Goal: Task Accomplishment & Management: Complete application form

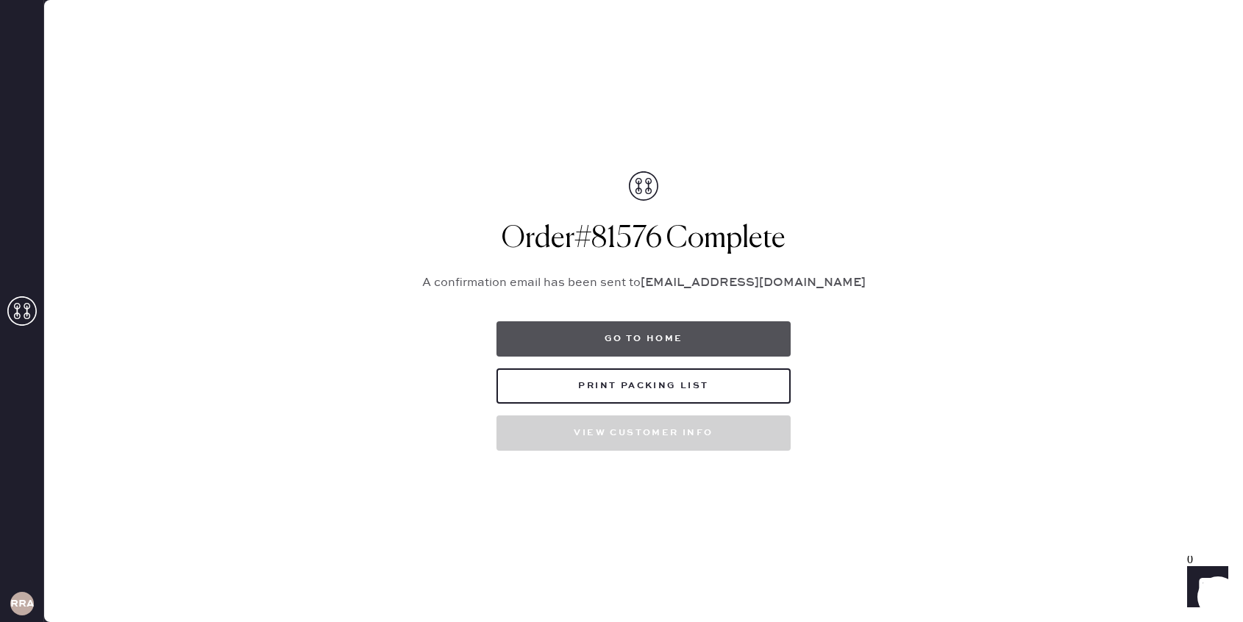
click at [653, 334] on button "Go to home" at bounding box center [644, 338] width 294 height 35
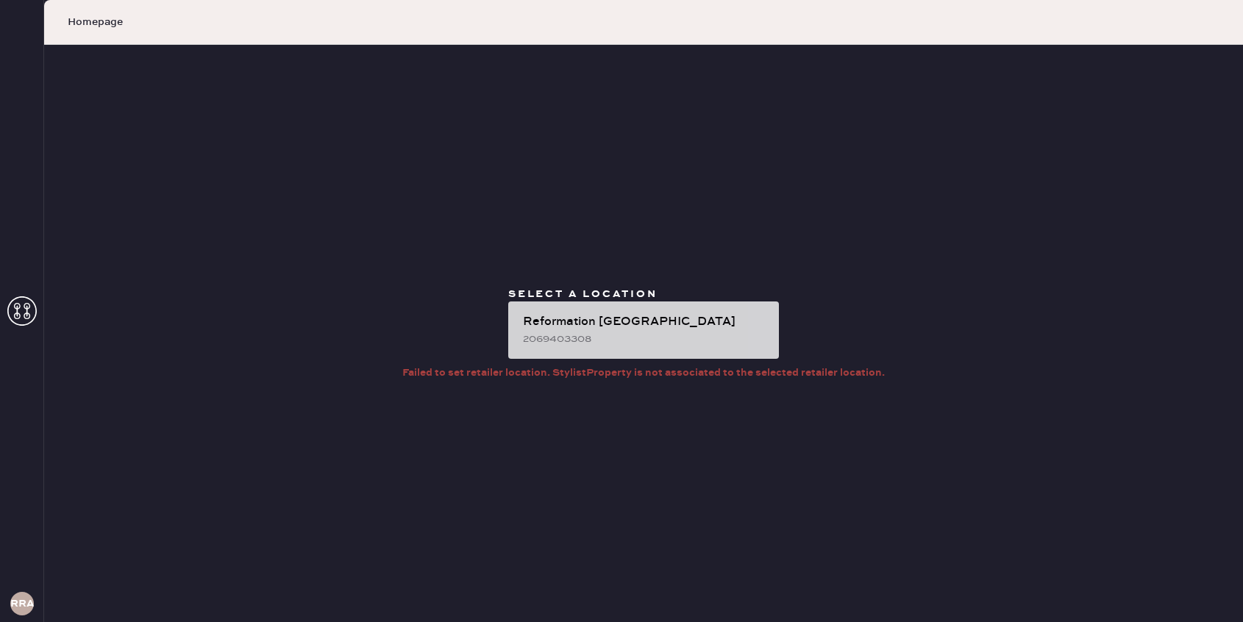
click at [587, 316] on div "Reformation [GEOGRAPHIC_DATA]" at bounding box center [645, 322] width 244 height 18
click at [574, 316] on div "Reformation [GEOGRAPHIC_DATA]" at bounding box center [645, 322] width 244 height 18
click at [605, 317] on div "Reformation [GEOGRAPHIC_DATA]" at bounding box center [645, 322] width 244 height 18
click at [636, 316] on div "Reformation [GEOGRAPHIC_DATA]" at bounding box center [645, 322] width 244 height 18
click at [593, 313] on div "Reformation [GEOGRAPHIC_DATA]" at bounding box center [645, 322] width 244 height 18
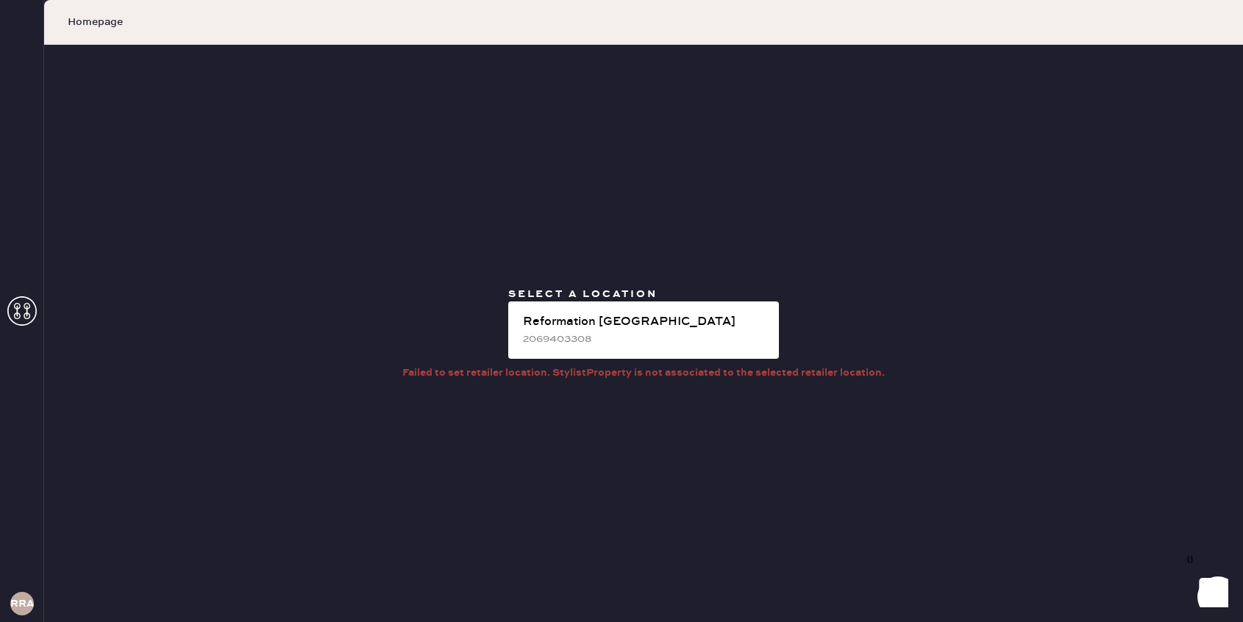
click at [15, 306] on icon at bounding box center [21, 310] width 29 height 29
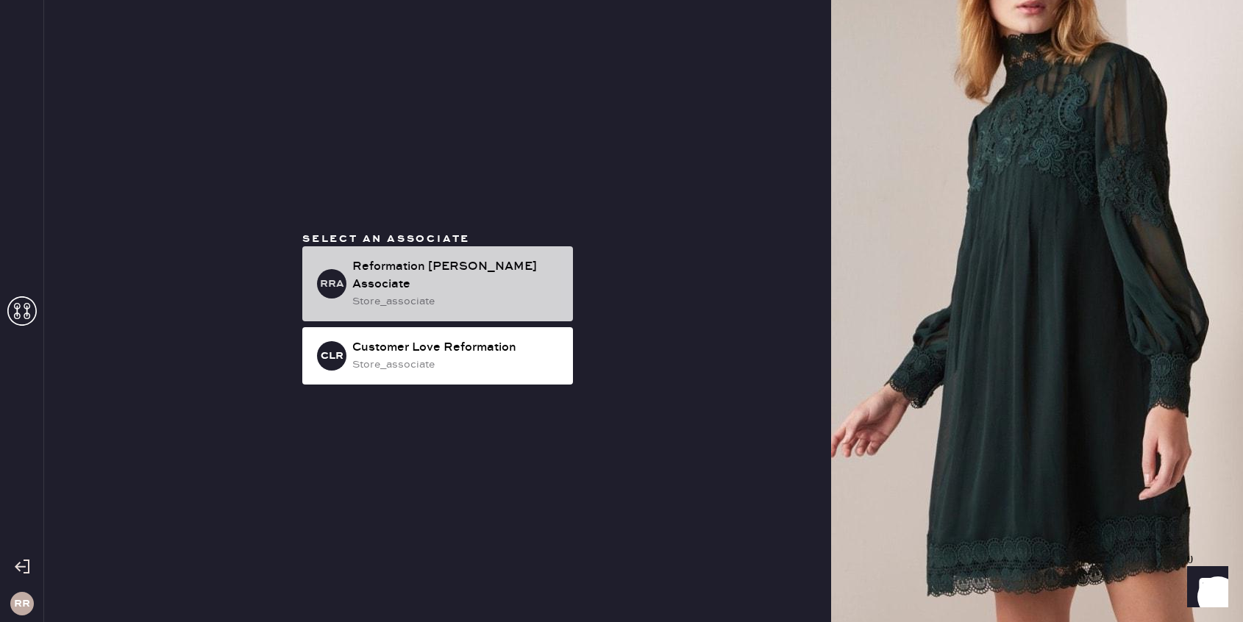
click at [351, 294] on div "RRA Reformation [PERSON_NAME] Associate store_associate" at bounding box center [437, 283] width 271 height 75
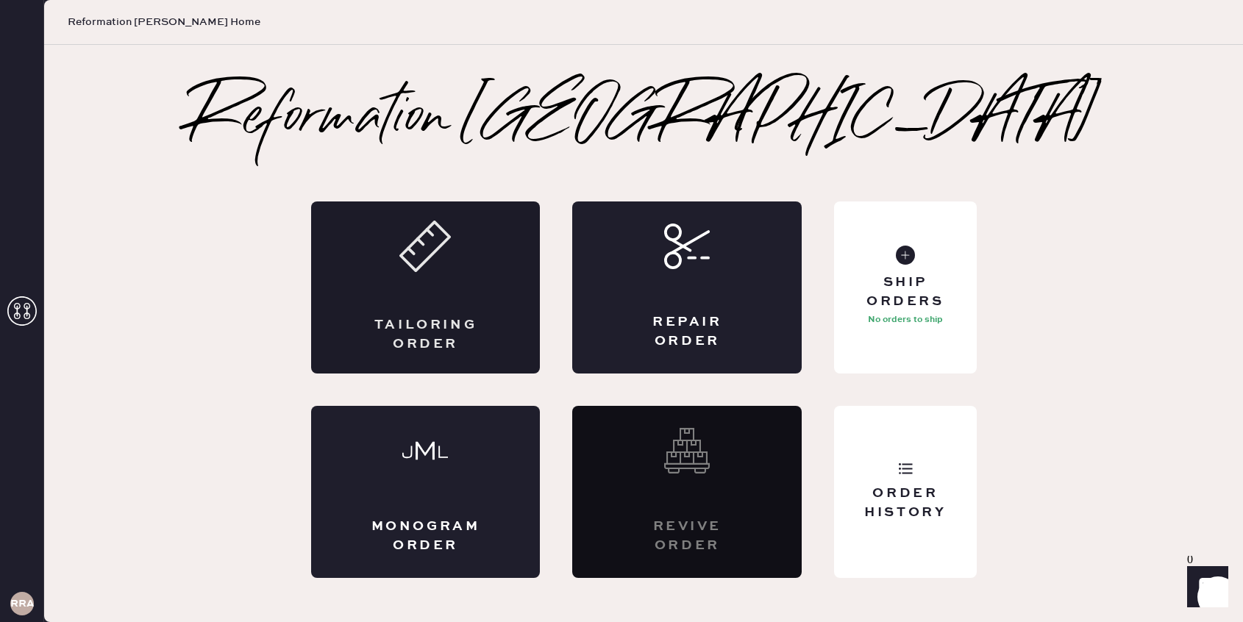
click at [407, 257] on icon at bounding box center [424, 246] width 51 height 51
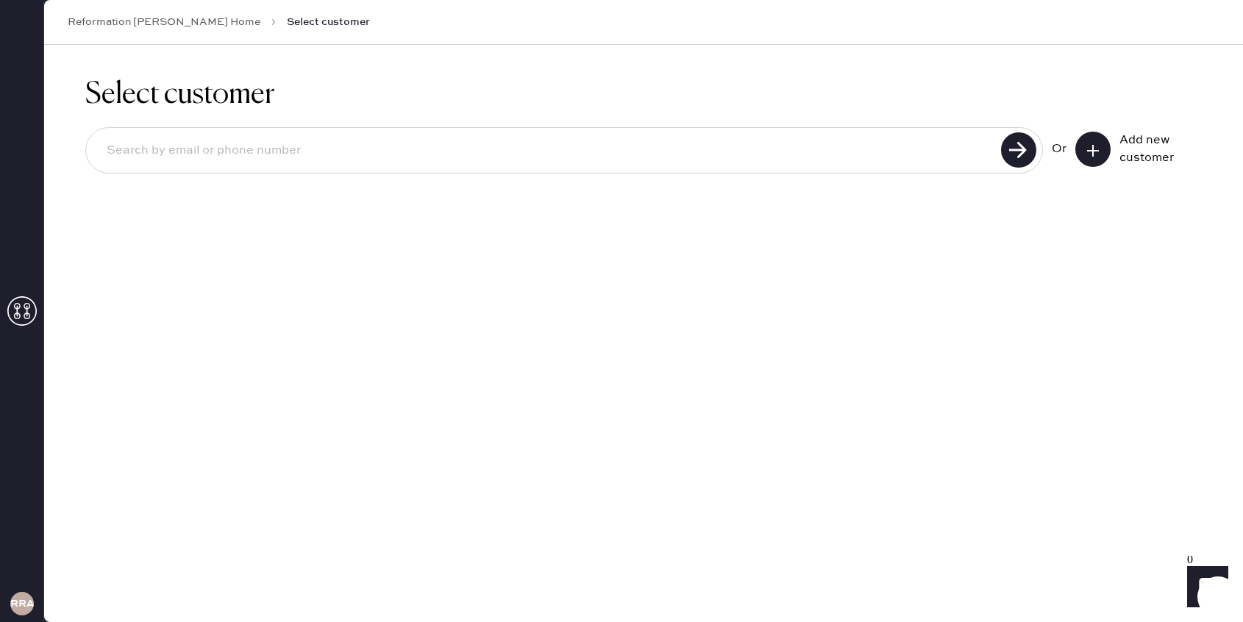
click at [267, 163] on input at bounding box center [546, 151] width 902 height 34
type input "[EMAIL_ADDRESS][DOMAIN_NAME]"
click at [1092, 153] on icon at bounding box center [1093, 150] width 15 height 15
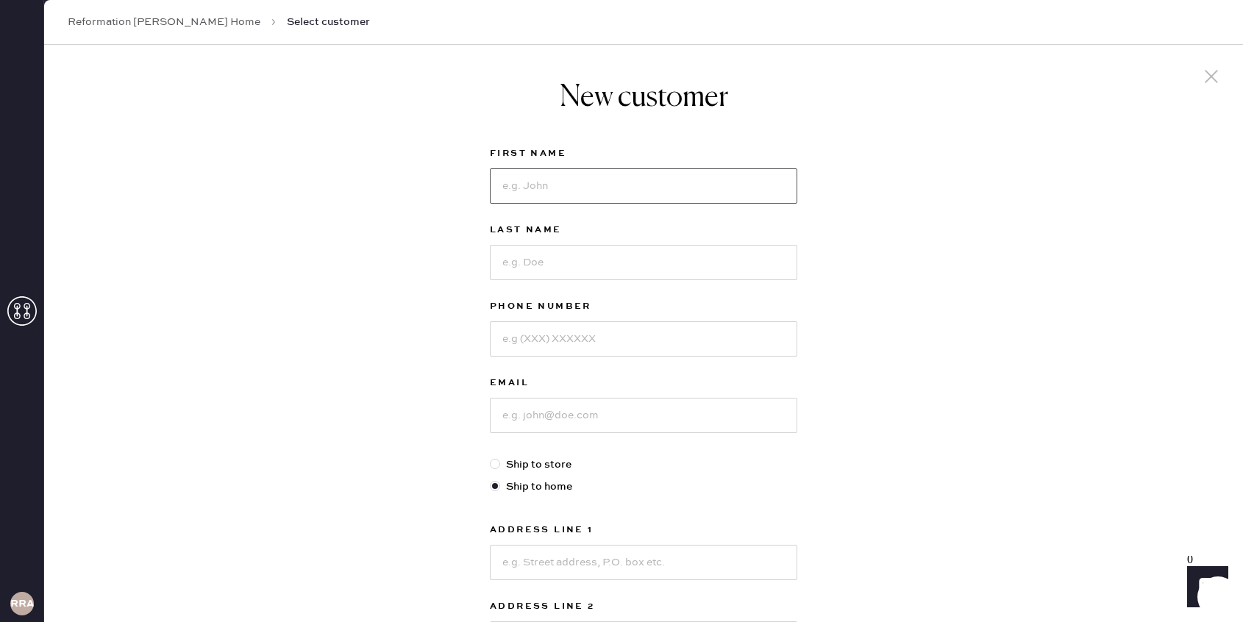
click at [598, 184] on input at bounding box center [644, 185] width 308 height 35
type input "Mia"
click at [541, 260] on input at bounding box center [644, 262] width 308 height 35
type input "[PERSON_NAME]"
click at [554, 418] on input at bounding box center [644, 415] width 308 height 35
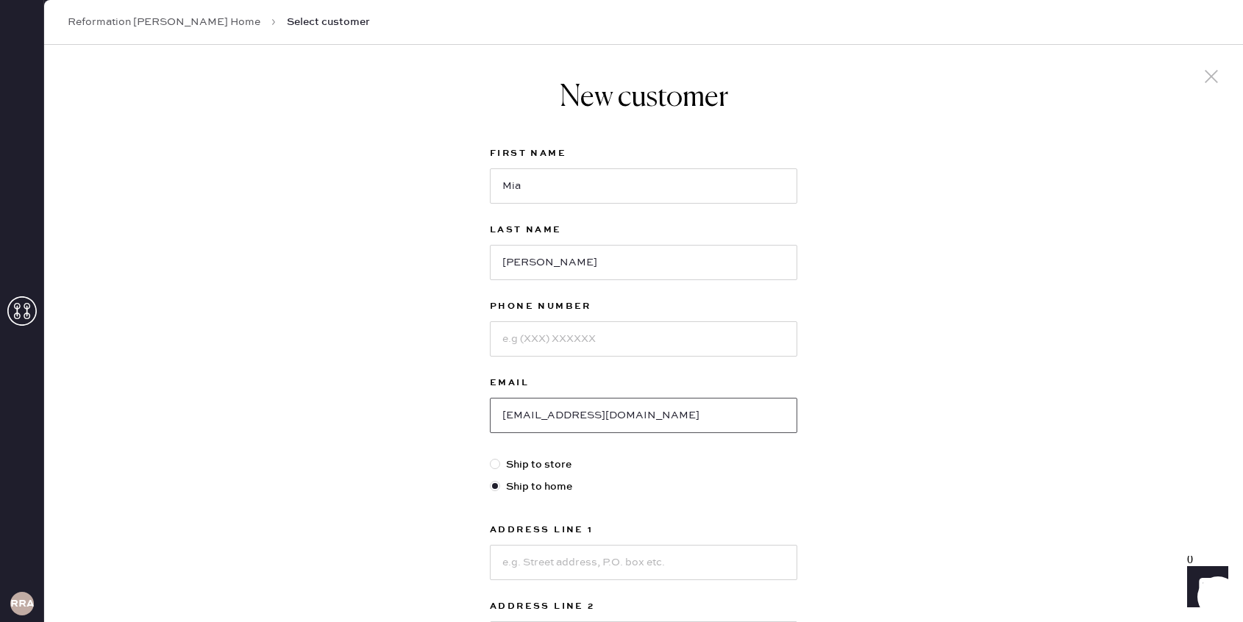
type input "[EMAIL_ADDRESS][DOMAIN_NAME]"
click at [531, 333] on input at bounding box center [644, 338] width 308 height 35
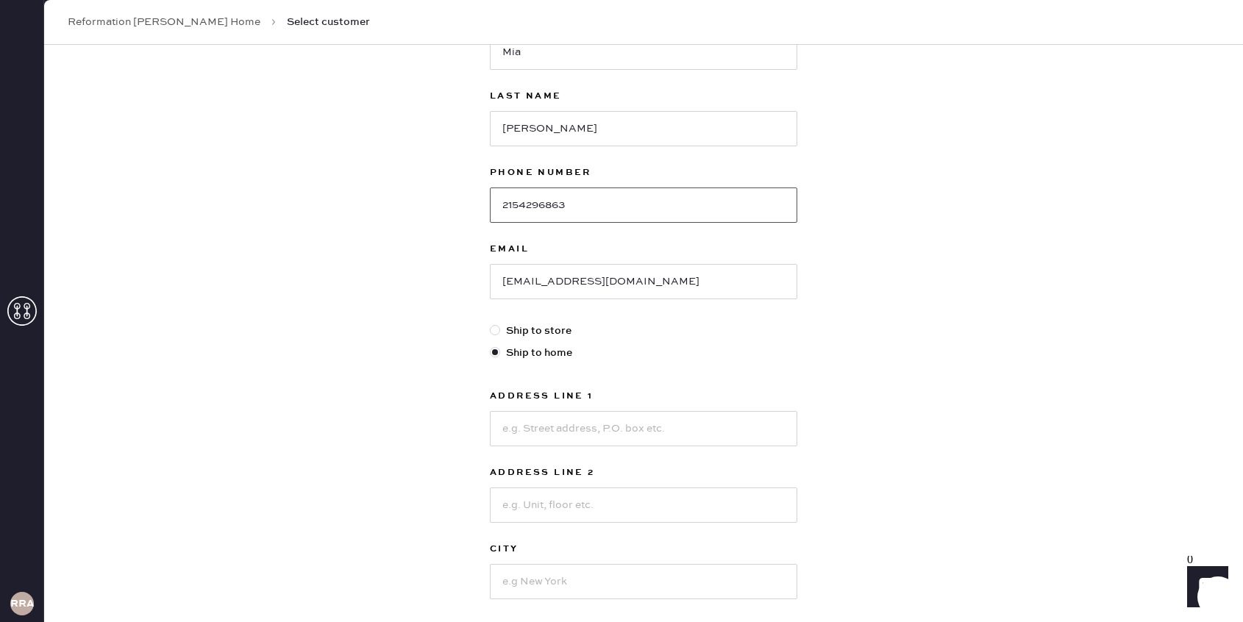
scroll to position [179, 0]
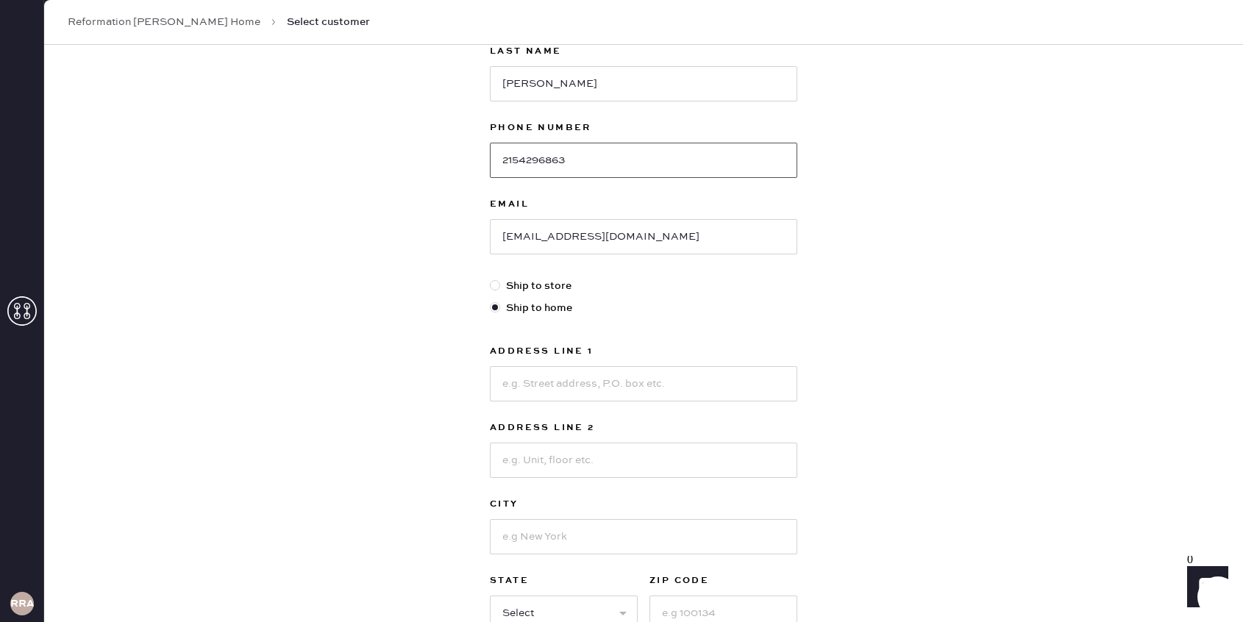
type input "2154296863"
click at [495, 287] on div at bounding box center [495, 285] width 10 height 10
click at [491, 279] on input "Ship to store" at bounding box center [490, 278] width 1 height 1
radio input "true"
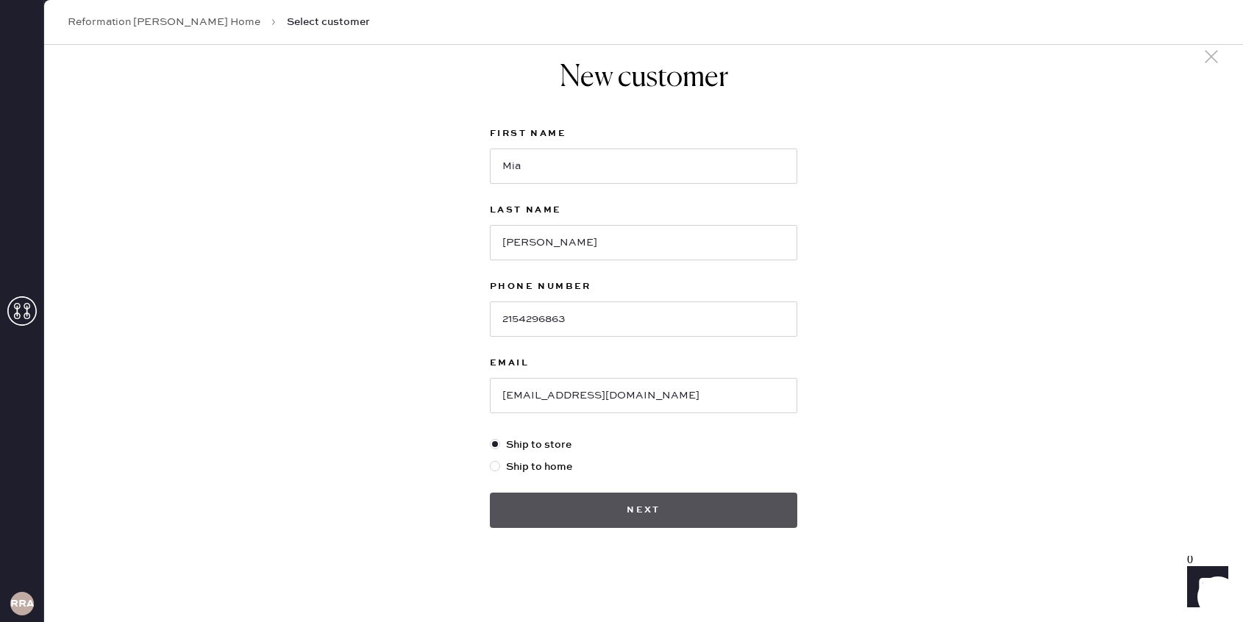
click at [630, 511] on button "Next" at bounding box center [644, 510] width 308 height 35
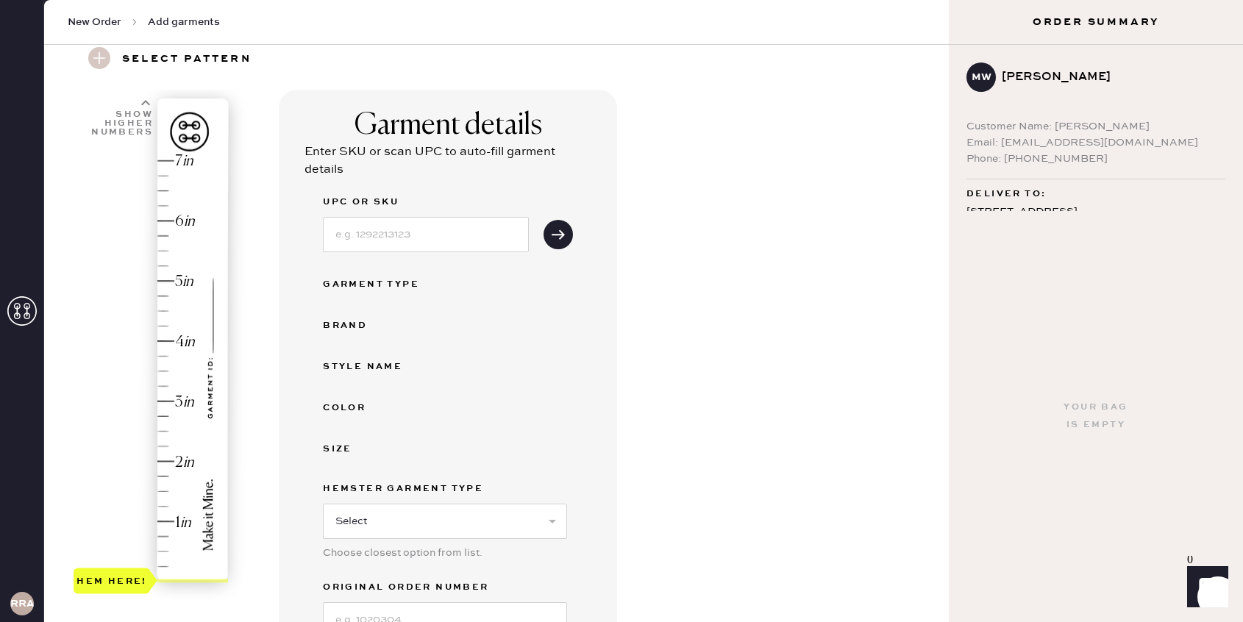
scroll to position [61, 0]
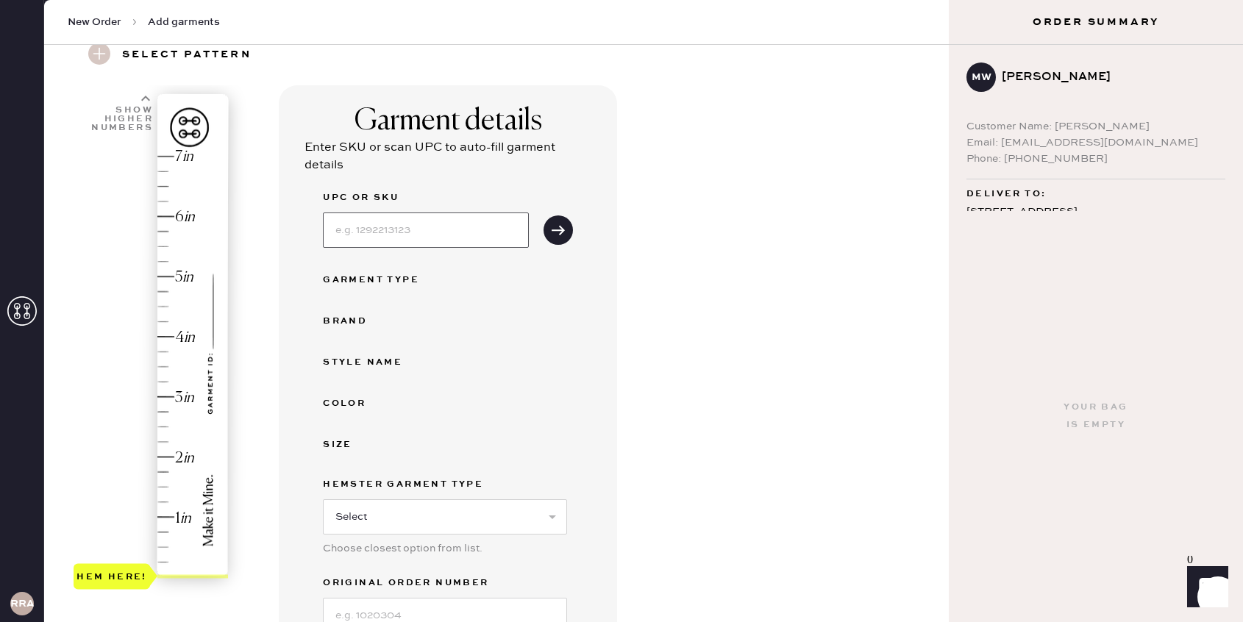
click at [383, 232] on input at bounding box center [426, 230] width 206 height 35
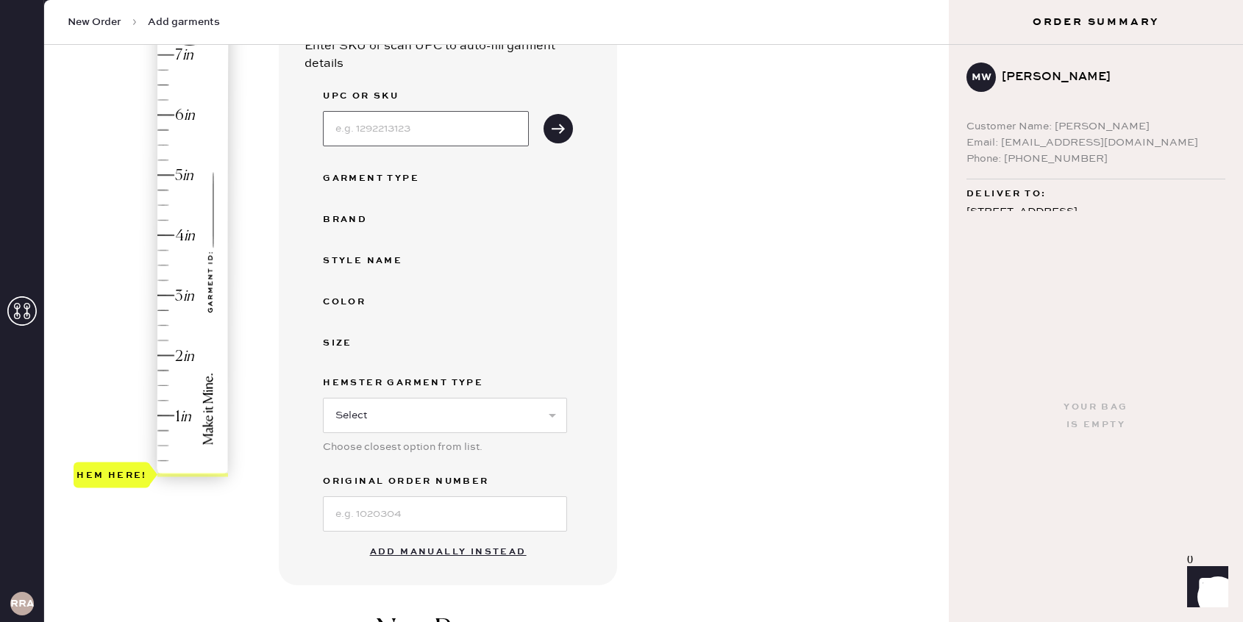
scroll to position [166, 0]
click at [371, 513] on input at bounding box center [445, 511] width 244 height 35
type input "s27143901"
click at [422, 420] on select "Select Basic Skirt Jeans Leggings Pants Shorts Basic Sleeved Dress Basic Sleeve…" at bounding box center [445, 412] width 244 height 35
select select "2"
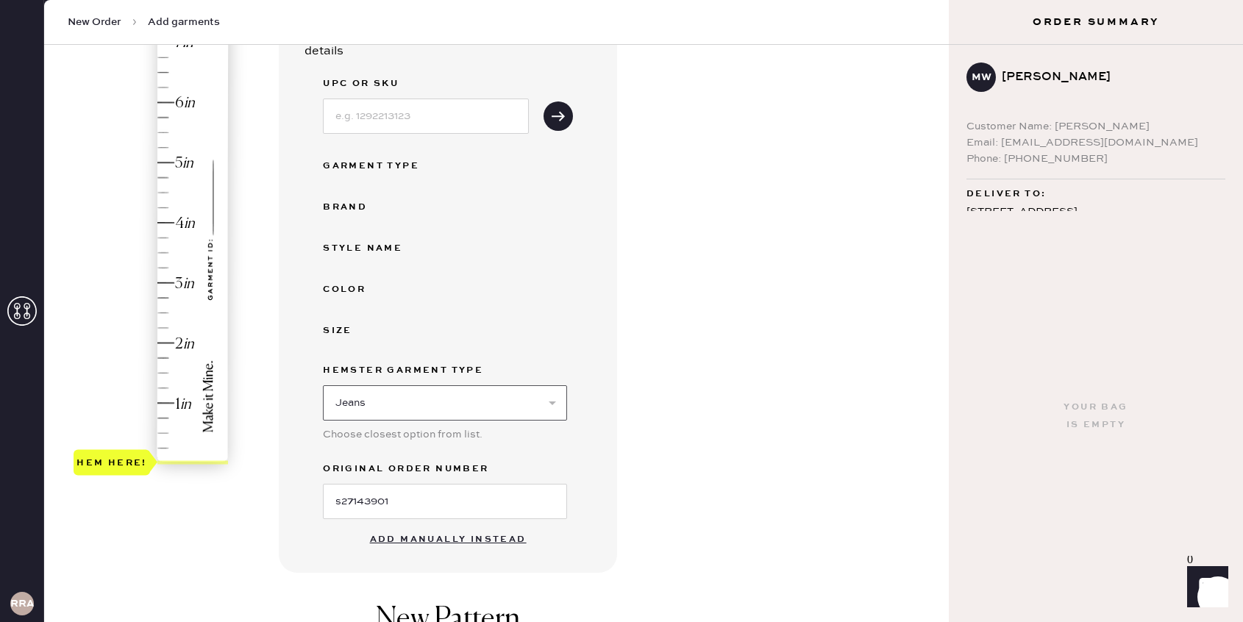
scroll to position [144, 0]
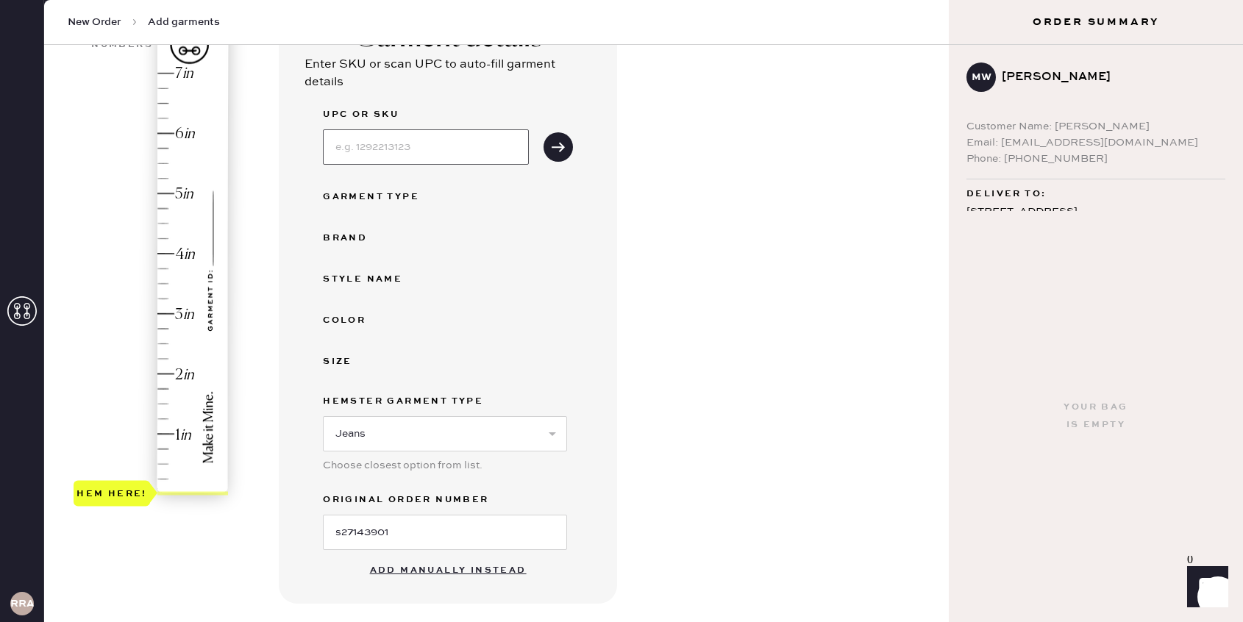
click at [442, 152] on input at bounding box center [426, 146] width 206 height 35
type input "c"
click at [544, 132] on button "submit" at bounding box center [558, 146] width 29 height 29
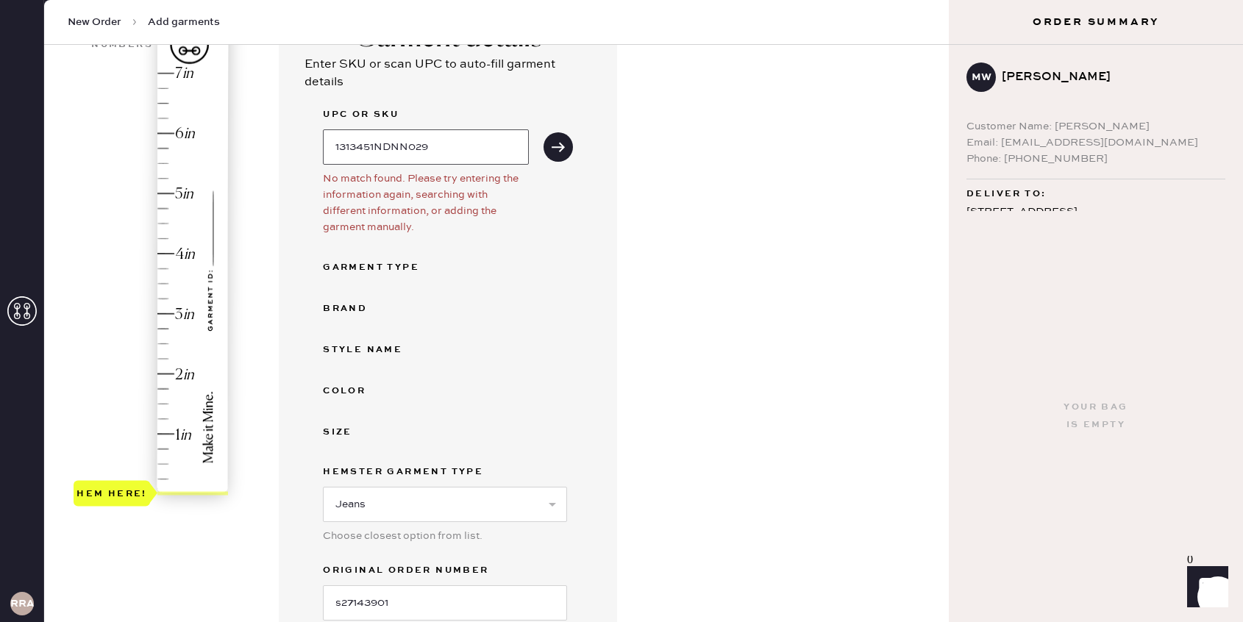
click at [475, 143] on input "1313451NDNN029" at bounding box center [426, 146] width 206 height 35
click at [417, 147] on input "1313451NDNN029" at bounding box center [426, 146] width 206 height 35
click at [555, 141] on icon "submit" at bounding box center [558, 147] width 15 height 15
click at [460, 147] on input "1313451NDNNO29" at bounding box center [426, 146] width 206 height 35
type input "1"
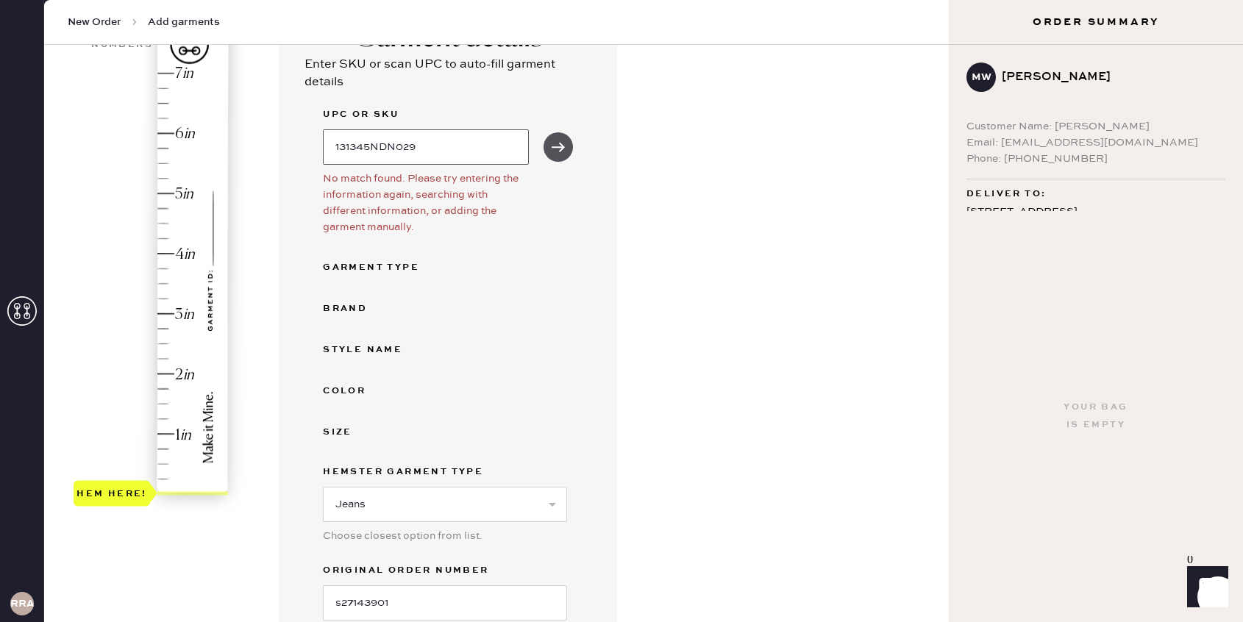
type input "131345NDN029"
click at [552, 149] on icon "submit" at bounding box center [558, 147] width 15 height 15
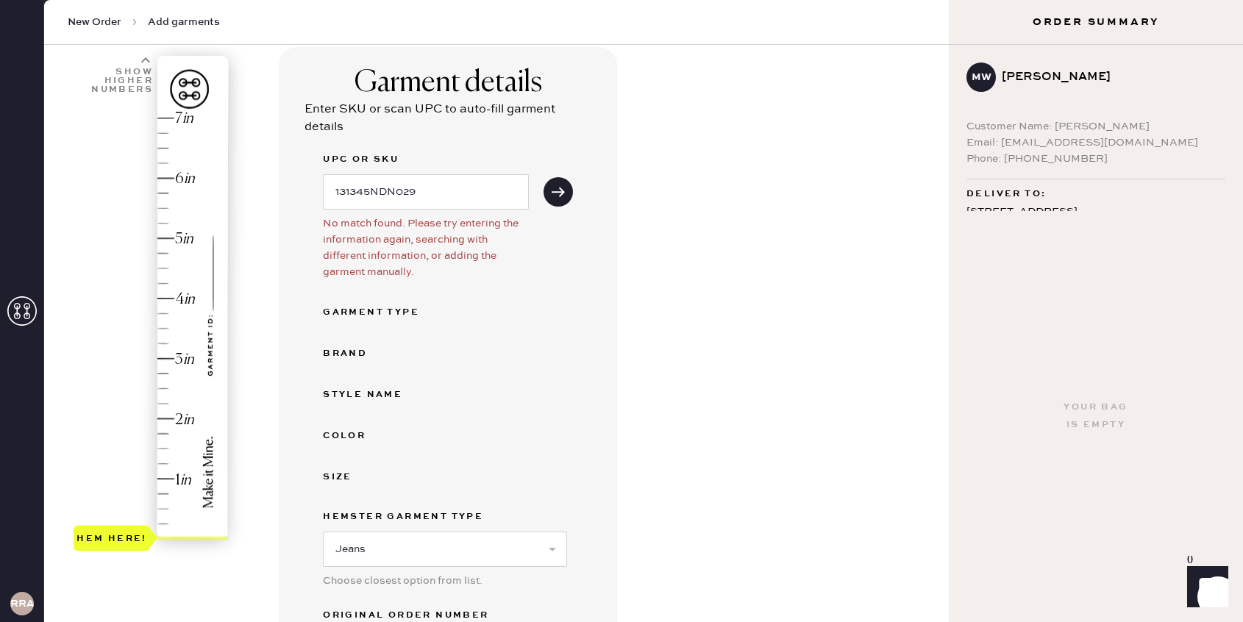
scroll to position [107, 0]
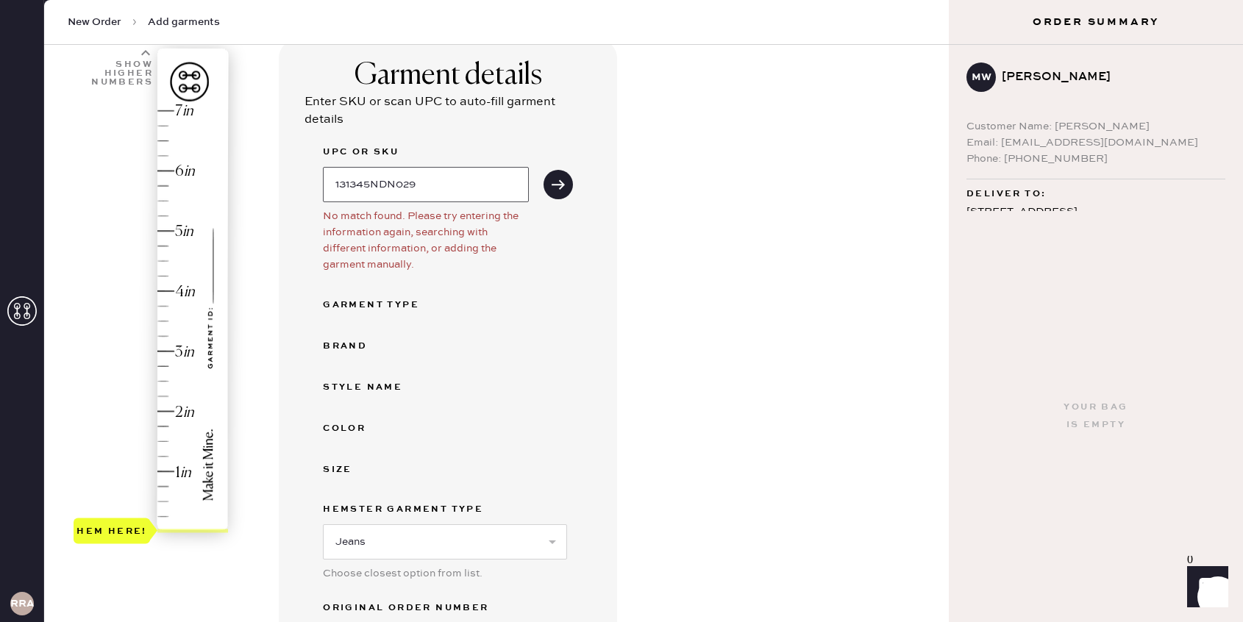
click at [473, 185] on input "131345NDN029" at bounding box center [426, 184] width 206 height 35
click at [563, 188] on icon "submit" at bounding box center [558, 184] width 15 height 15
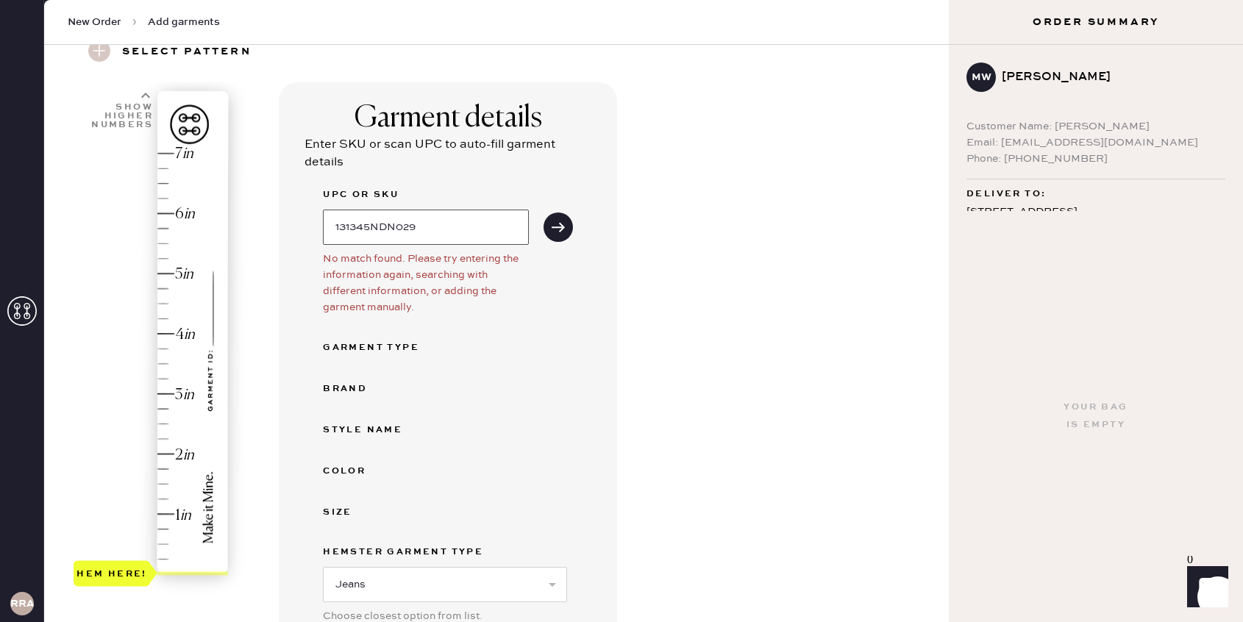
drag, startPoint x: 458, startPoint y: 232, endPoint x: 316, endPoint y: 226, distance: 142.8
click at [316, 226] on div "Garment details Enter SKU or scan UPC to auto-fill garment details UPC or SKU 1…" at bounding box center [448, 418] width 338 height 672
type input "5.25"
click at [163, 259] on div "Hem here!" at bounding box center [152, 364] width 157 height 434
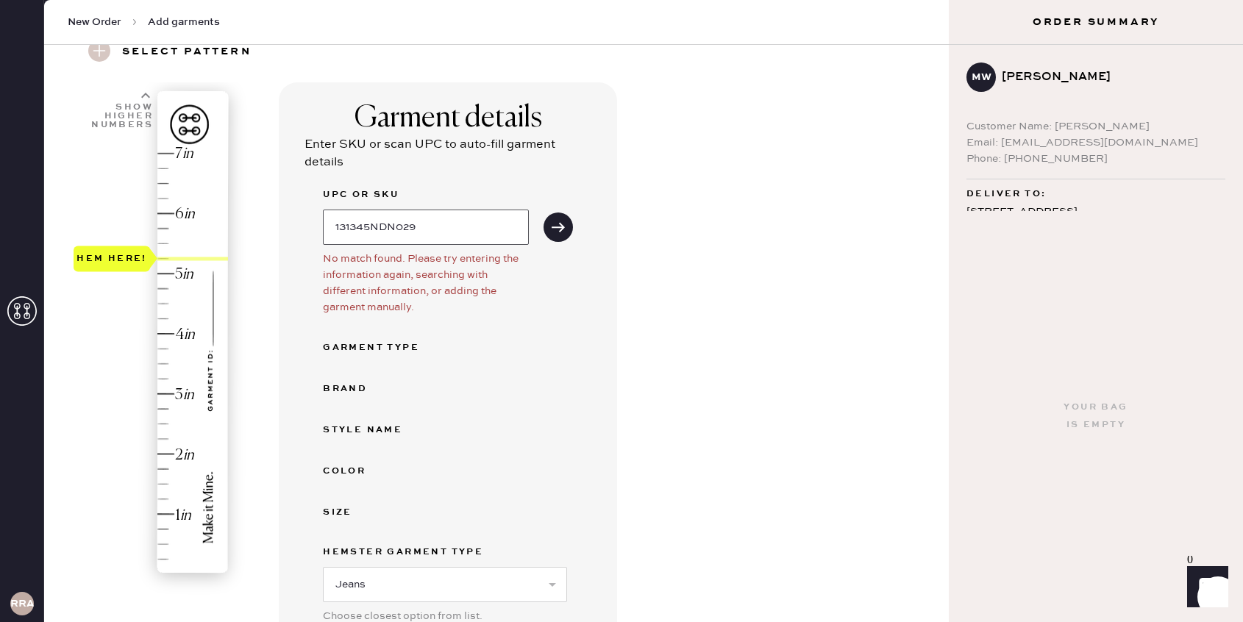
drag, startPoint x: 477, startPoint y: 235, endPoint x: 325, endPoint y: 249, distance: 152.2
type input "131345NDN029"
drag, startPoint x: 514, startPoint y: 238, endPoint x: 255, endPoint y: 221, distance: 259.5
click at [255, 221] on div "1 in 2 in 3 in 4 in 5 in 6 in 7 in Show higher numbers Show lower numbers Hem h…" at bounding box center [496, 561] width 881 height 959
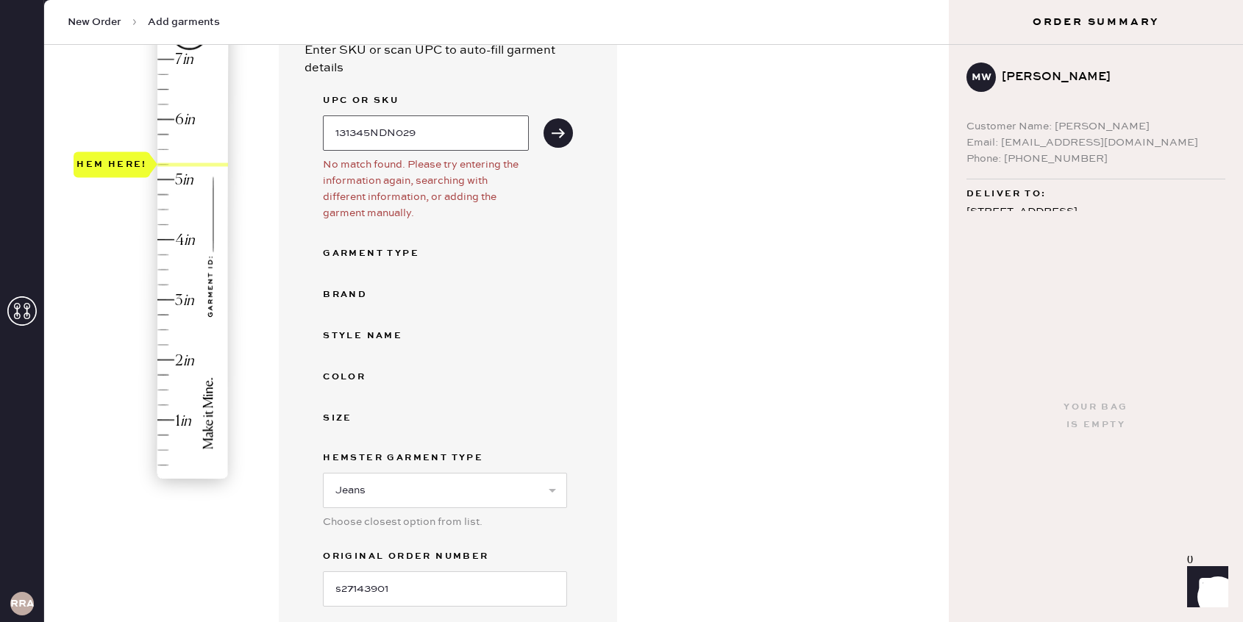
scroll to position [277, 0]
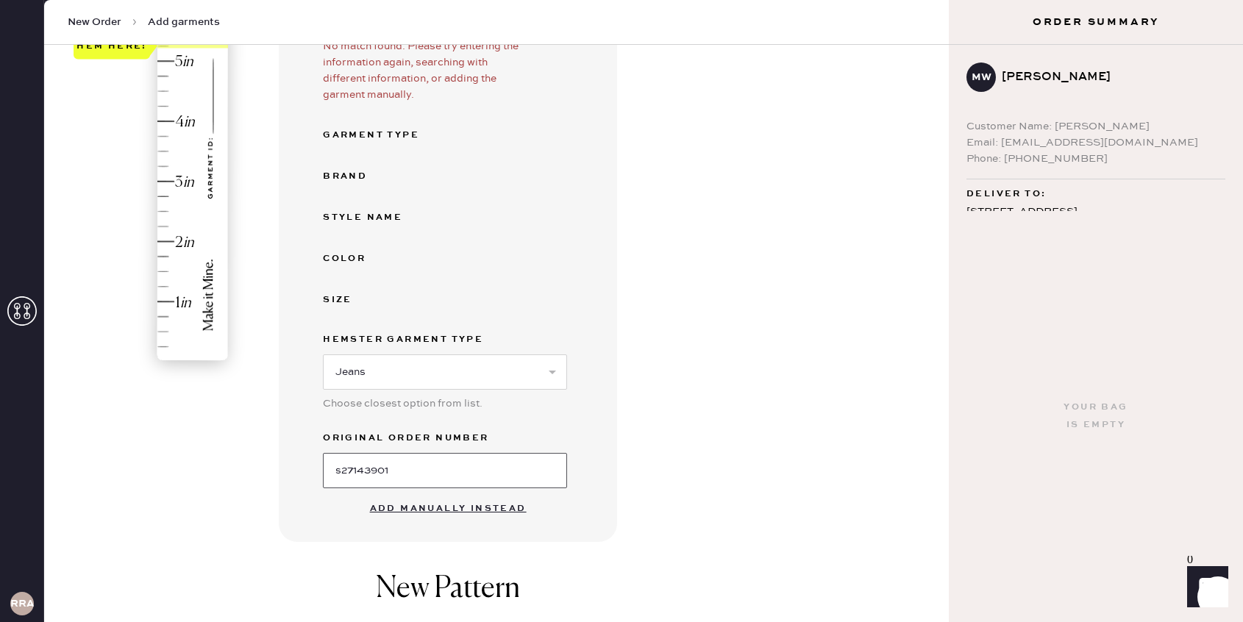
drag, startPoint x: 398, startPoint y: 469, endPoint x: 268, endPoint y: 463, distance: 130.3
click at [268, 463] on div "1 in 2 in 3 in 4 in 5 in 6 in 7 in Show higher numbers Show lower numbers Hem h…" at bounding box center [496, 349] width 881 height 959
click at [397, 512] on button "Add manually instead" at bounding box center [448, 508] width 174 height 29
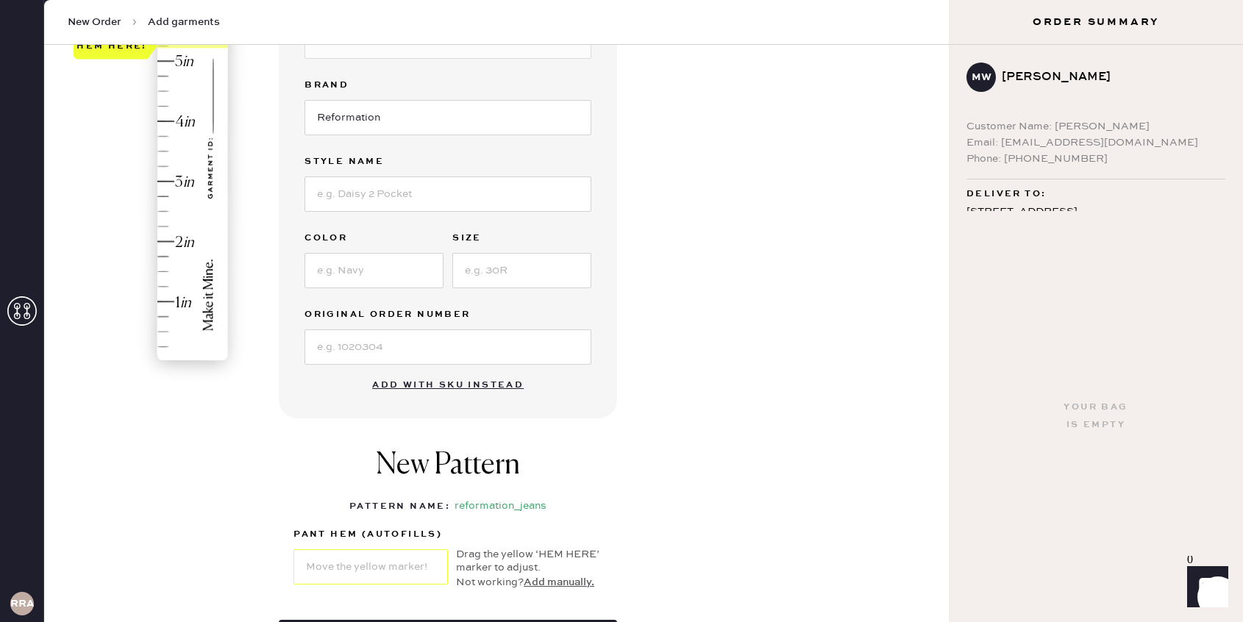
scroll to position [307, 0]
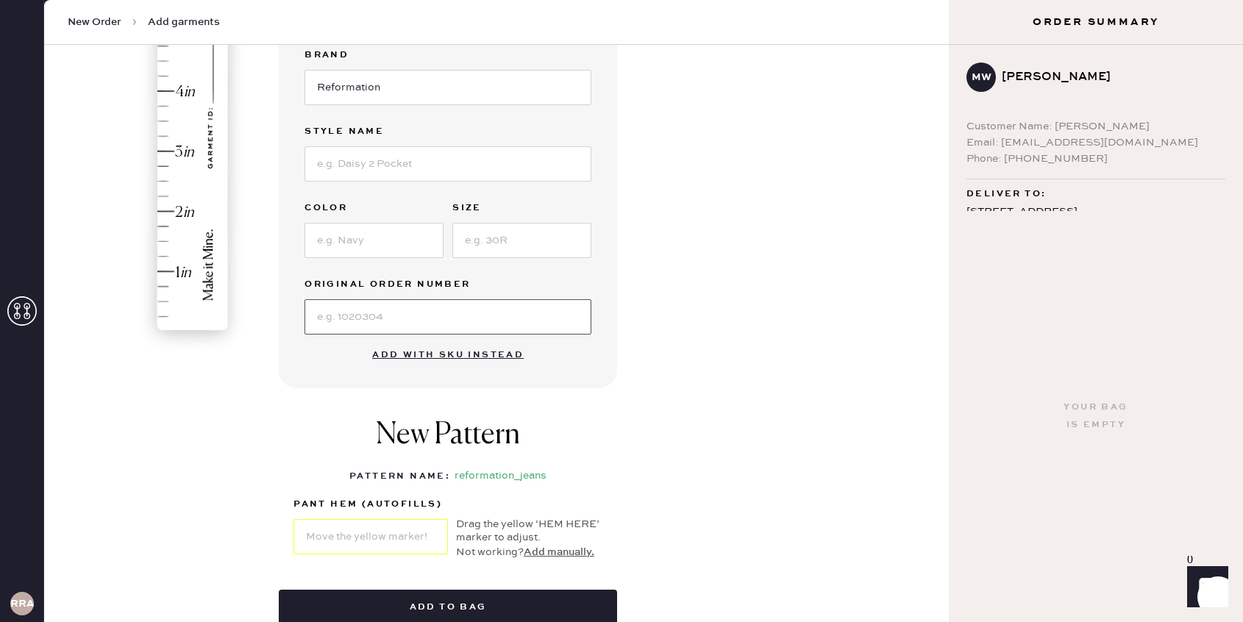
click at [372, 313] on input at bounding box center [448, 316] width 287 height 35
paste input "s27143901"
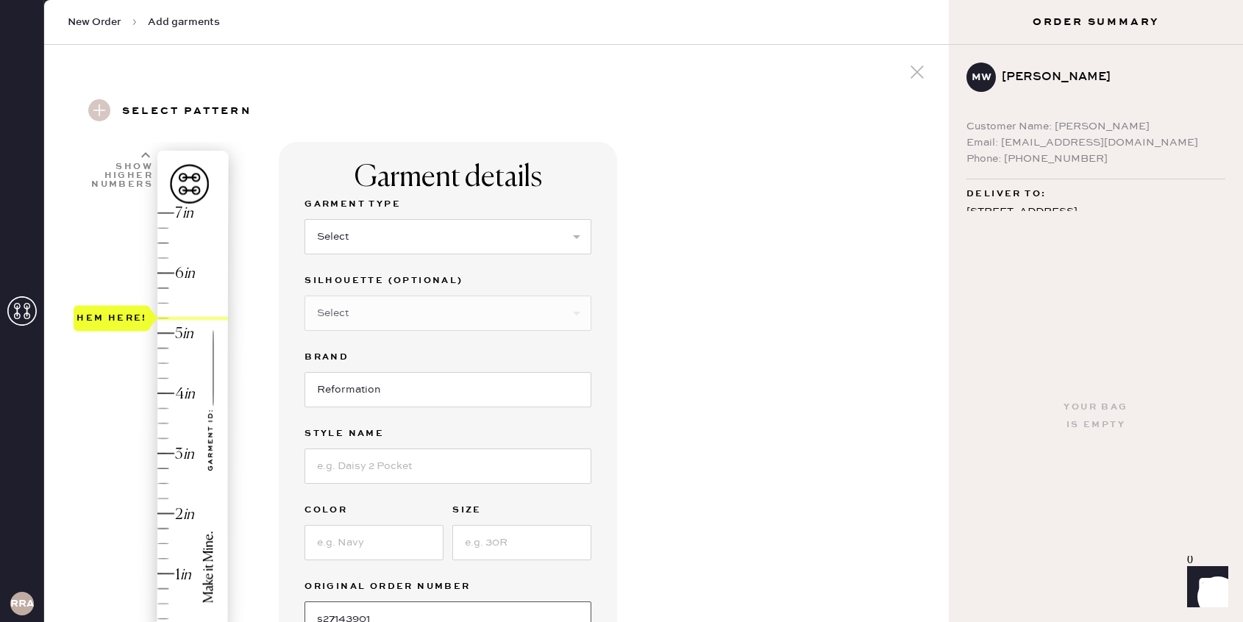
scroll to position [0, 0]
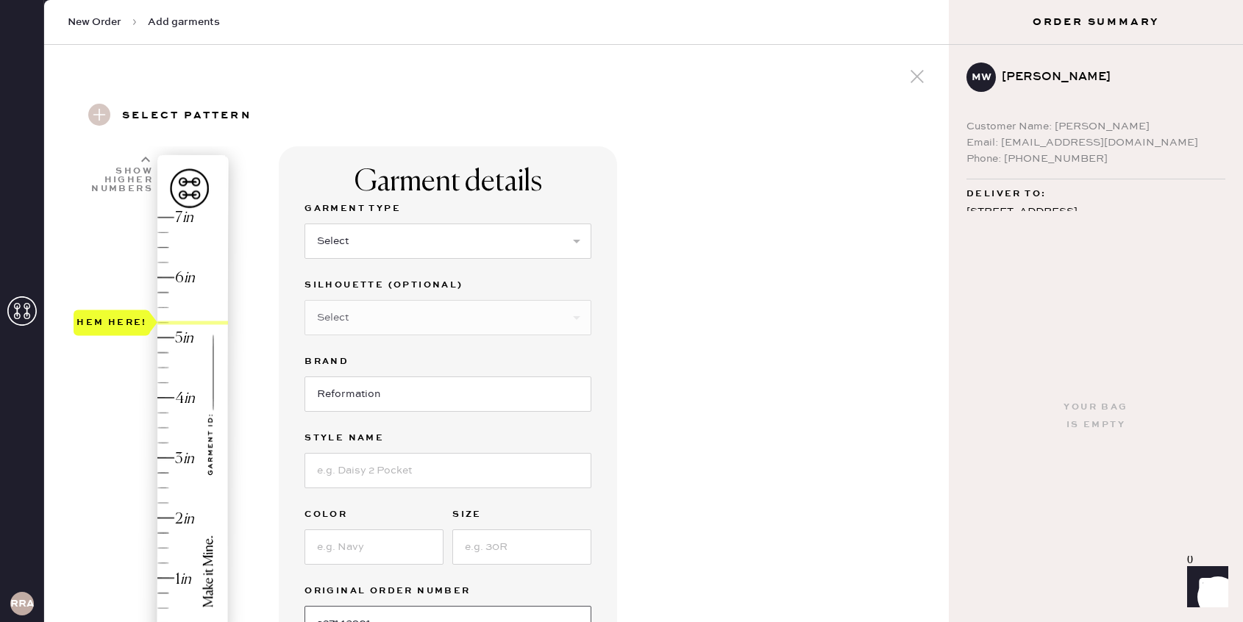
type input "s27143901"
click at [392, 235] on select "Select Basic Skirt Jeans Leggings Pants Shorts Basic Sleeved Dress Basic Sleeve…" at bounding box center [448, 241] width 287 height 35
select select "2"
click at [394, 317] on select "Select Shorts Cropped Flare Boot Cut Straight Skinny Other" at bounding box center [448, 317] width 287 height 35
select select "7"
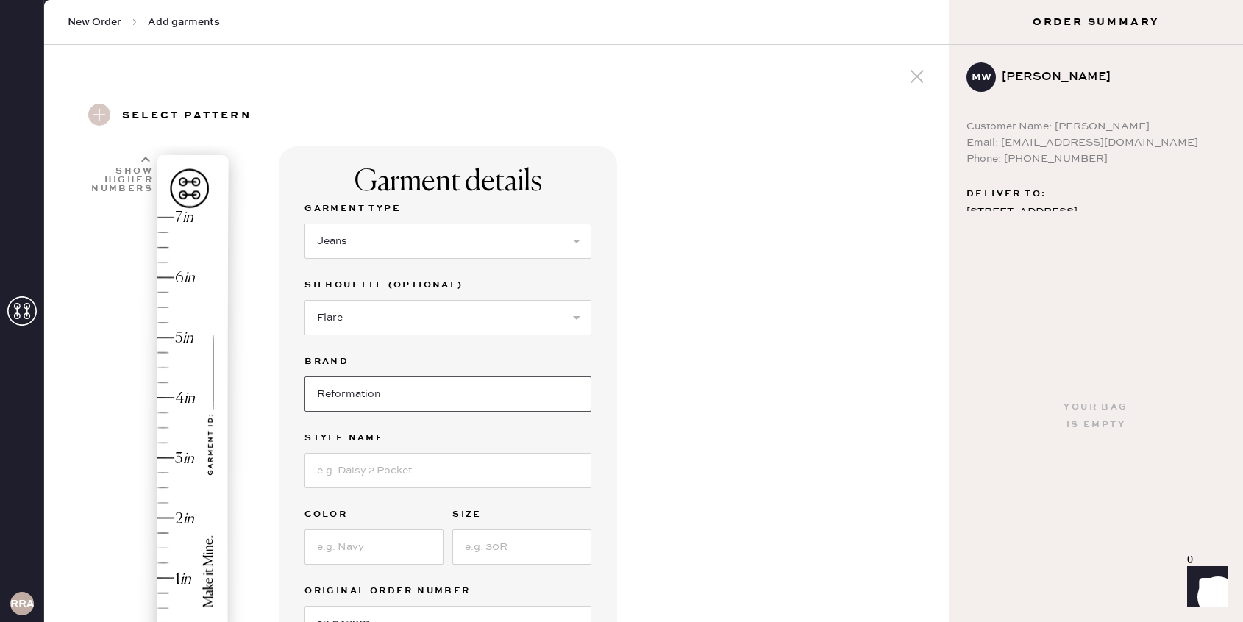
click at [397, 397] on input "Reformation" at bounding box center [448, 394] width 287 height 35
click at [424, 486] on input at bounding box center [448, 470] width 287 height 35
type input "[PERSON_NAME] Rise Slouchy Wide Leg"
click at [372, 544] on input at bounding box center [374, 547] width 139 height 35
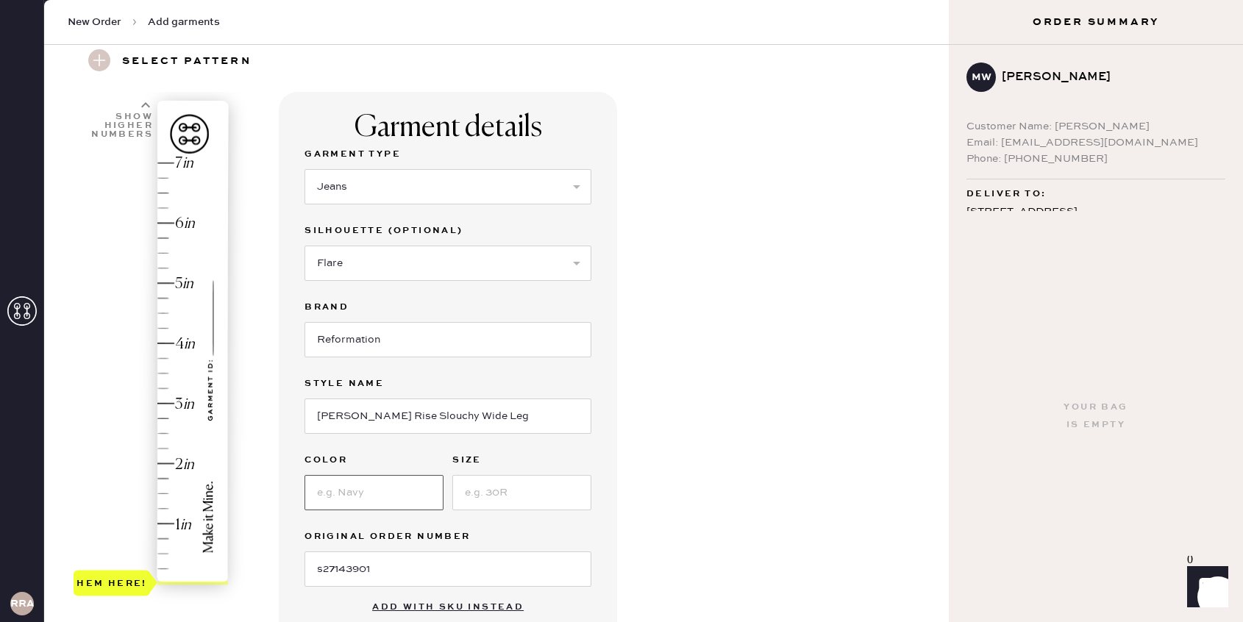
scroll to position [55, 0]
type input "Ondine`"
click at [514, 491] on input at bounding box center [521, 492] width 139 height 35
type input "29"
click at [630, 472] on div "Garment details Garment Type Select Basic Skirt Jeans Leggings Pants Shorts Bas…" at bounding box center [608, 509] width 658 height 836
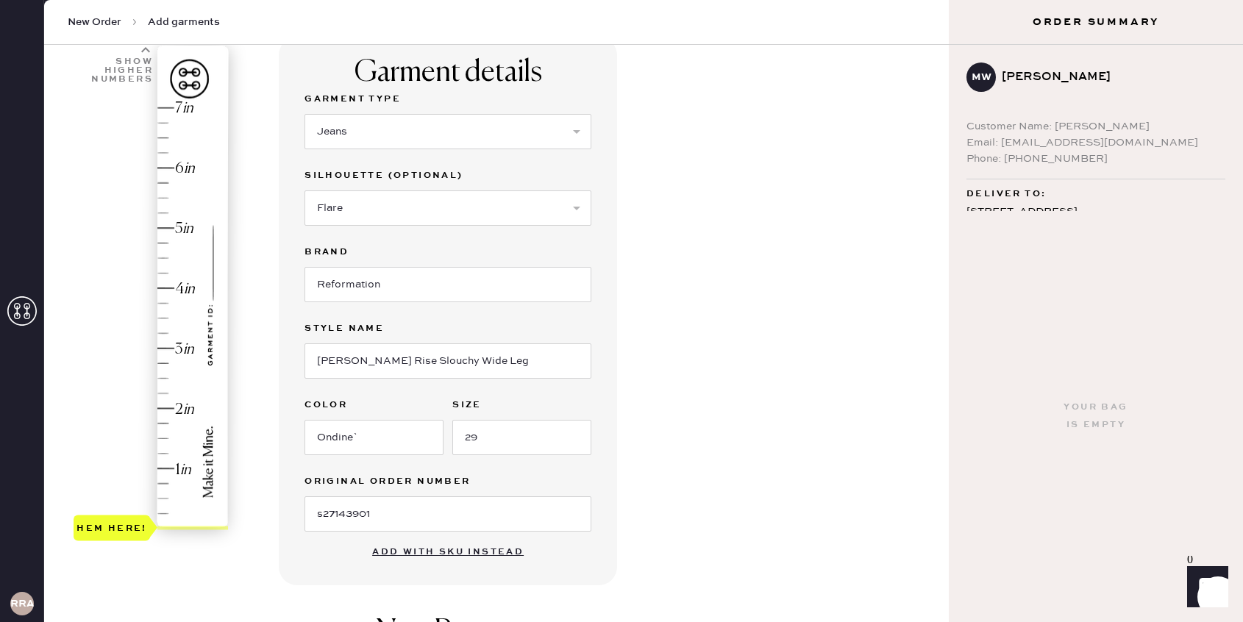
scroll to position [136, 0]
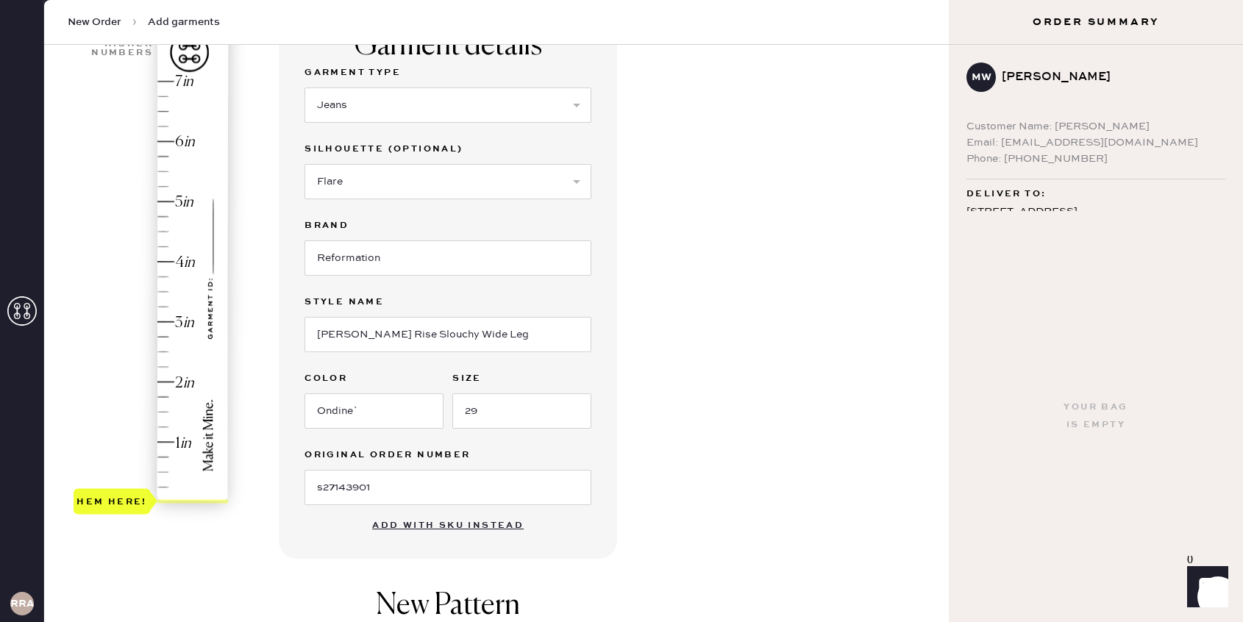
type input "5.25"
click at [163, 186] on div "Hem here!" at bounding box center [152, 292] width 157 height 434
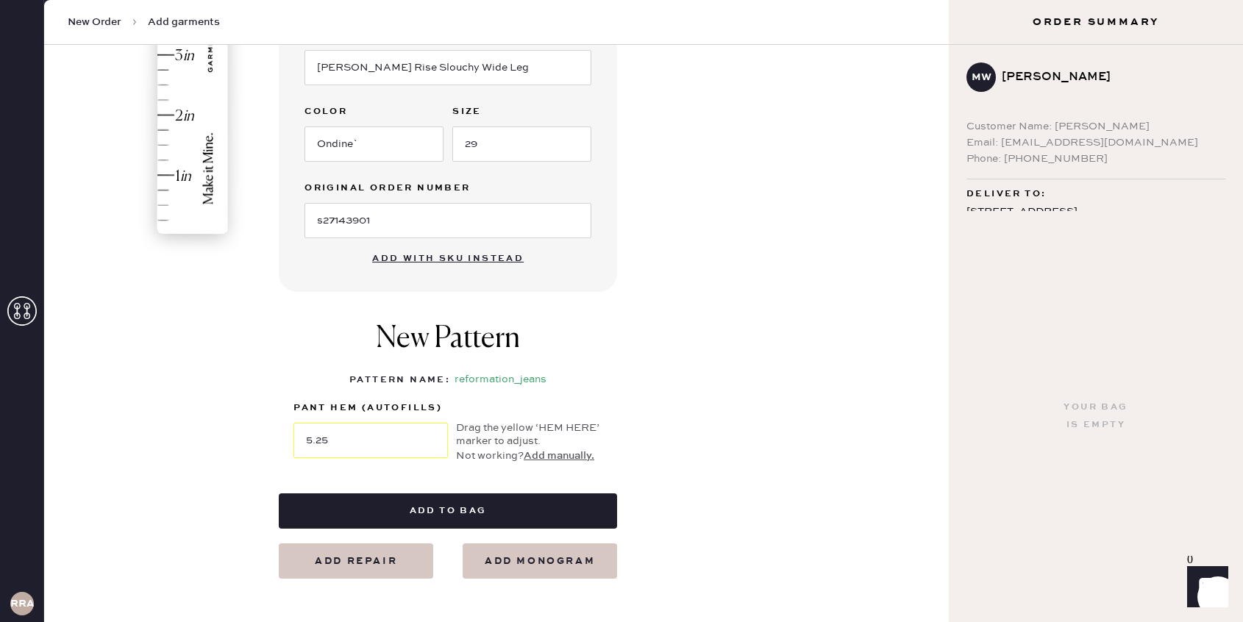
scroll to position [404, 0]
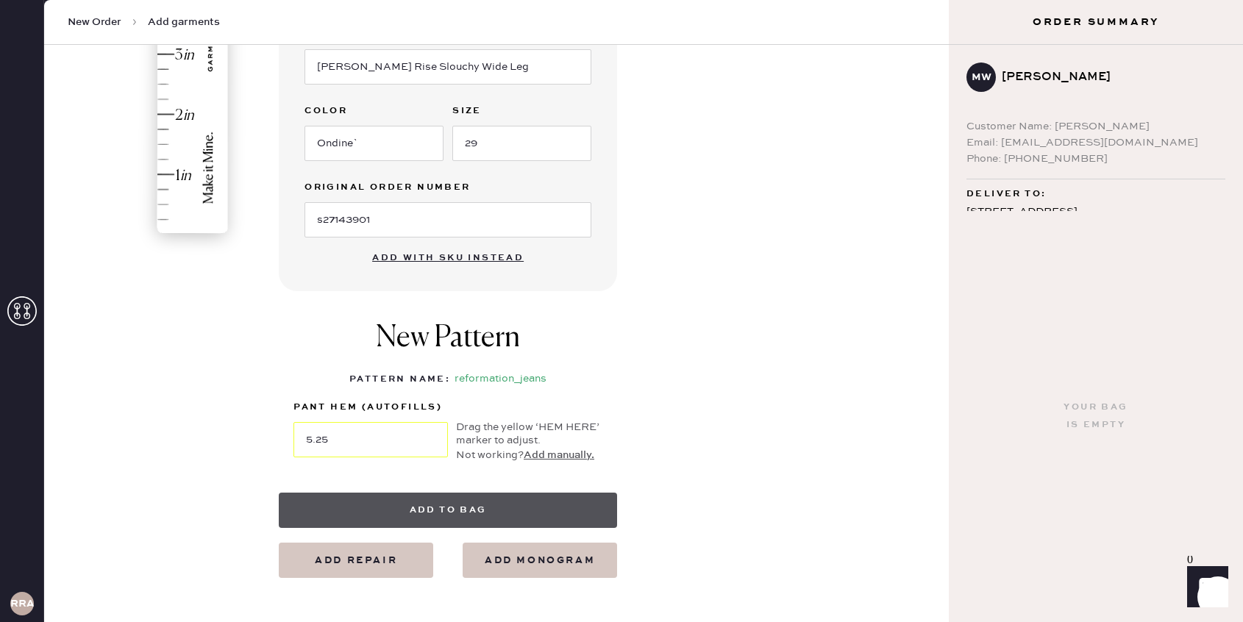
click at [463, 511] on button "Add to bag" at bounding box center [448, 510] width 338 height 35
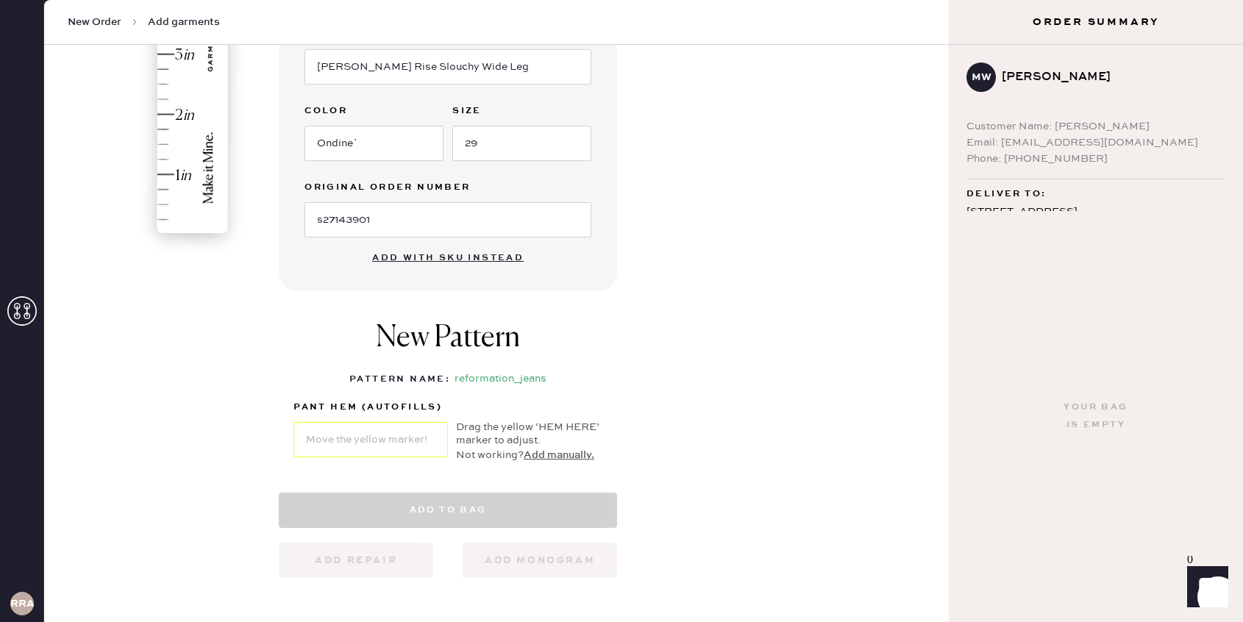
select select "2"
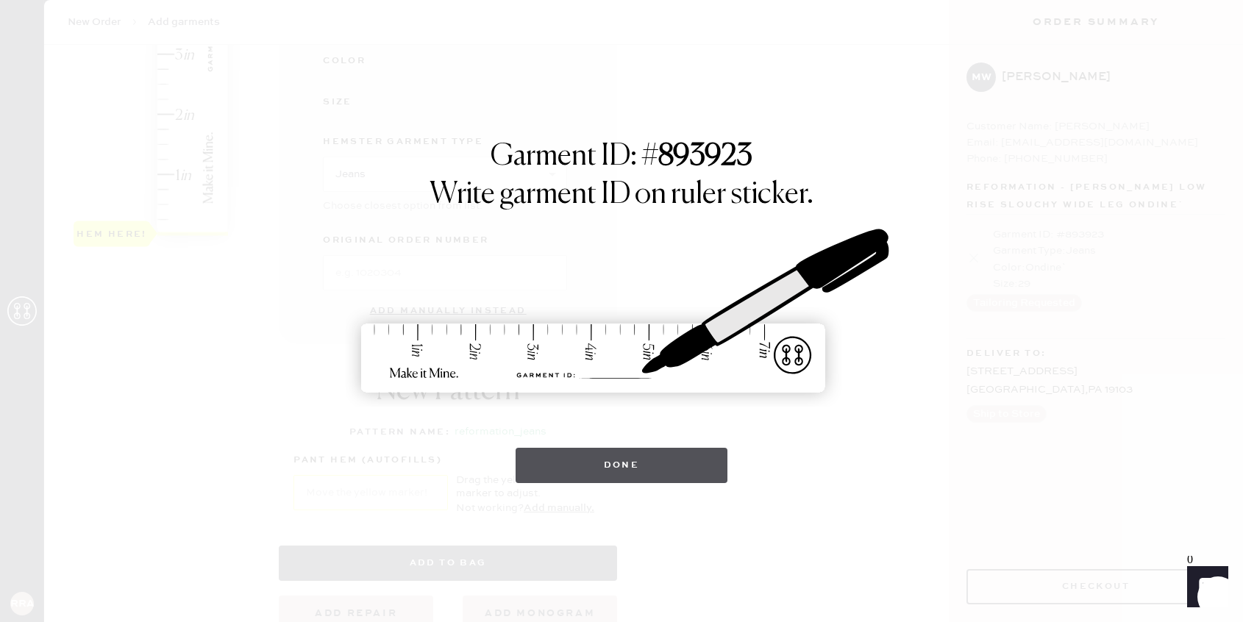
click at [608, 480] on button "Done" at bounding box center [622, 465] width 213 height 35
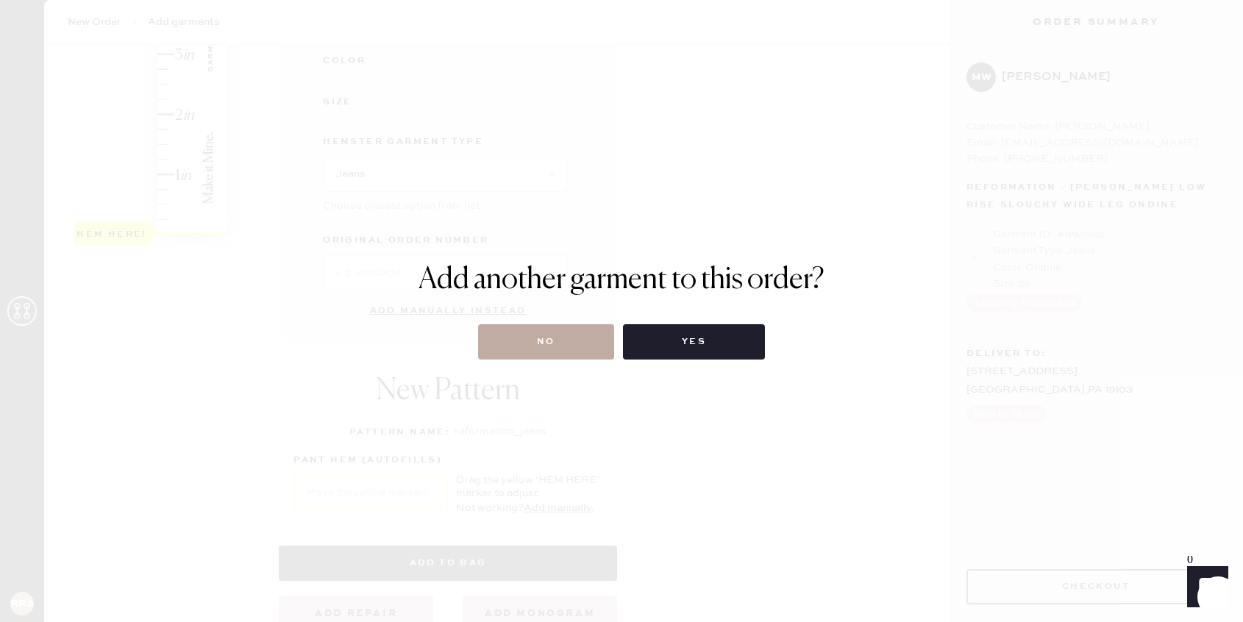
click at [547, 344] on button "No" at bounding box center [546, 341] width 136 height 35
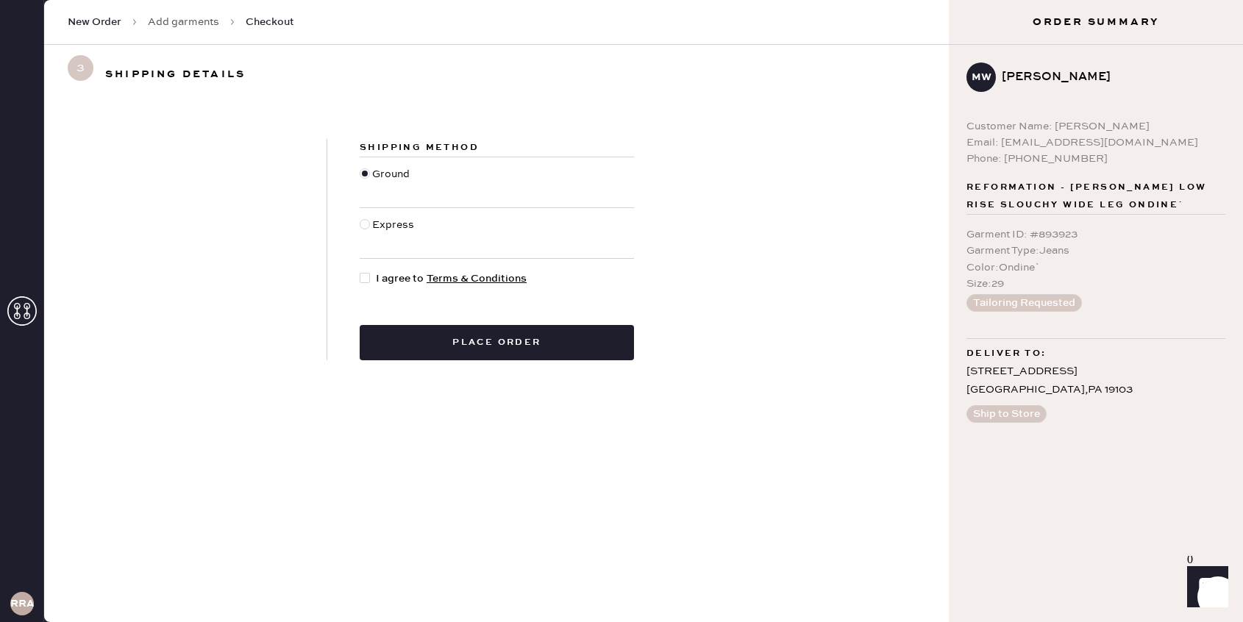
click at [364, 280] on div at bounding box center [365, 278] width 10 height 10
click at [360, 271] on input "I agree to Terms & Conditions" at bounding box center [360, 271] width 1 height 1
checkbox input "true"
click at [617, 342] on button "Place order" at bounding box center [497, 342] width 274 height 35
